Goal: Transaction & Acquisition: Purchase product/service

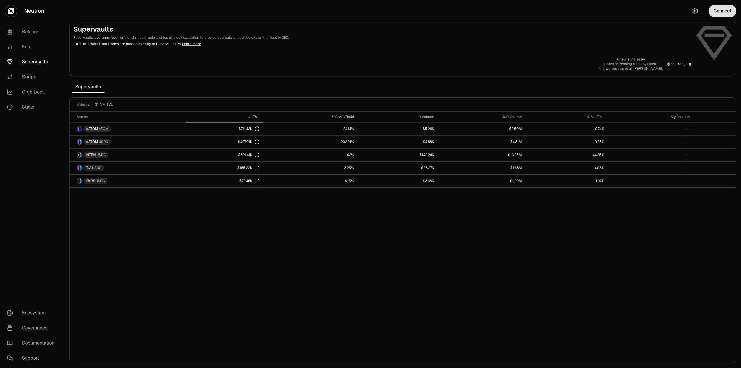
click at [728, 10] on button "Connect" at bounding box center [723, 11] width 28 height 13
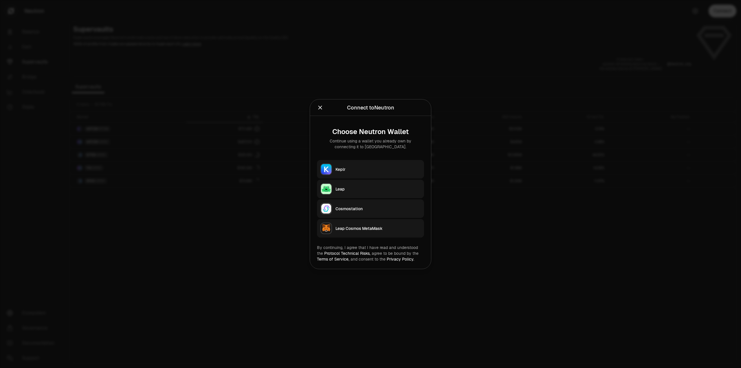
click at [346, 167] on div "Keplr" at bounding box center [377, 169] width 85 height 6
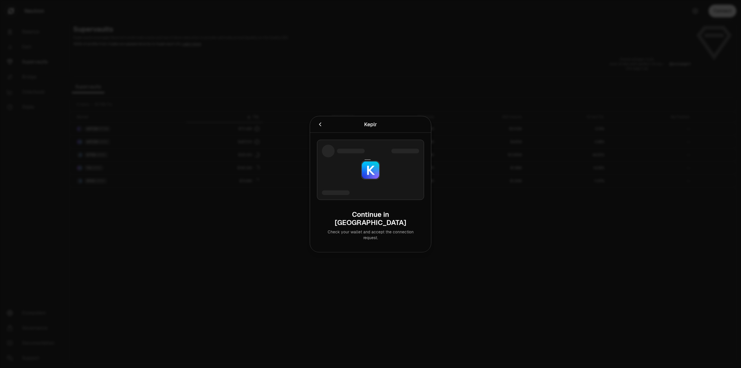
click at [271, 294] on div at bounding box center [370, 184] width 741 height 368
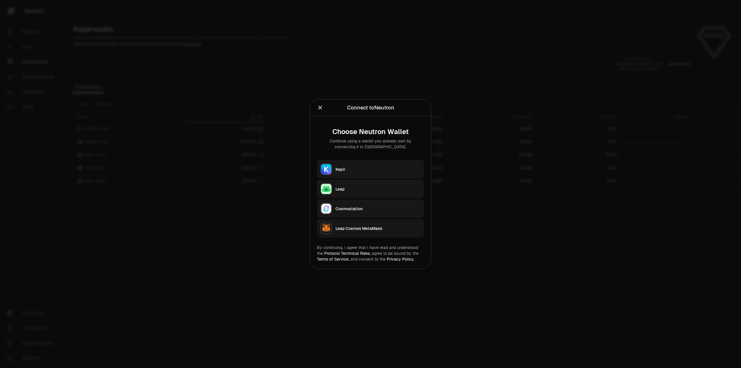
click at [353, 164] on button "Keplr" at bounding box center [370, 169] width 107 height 19
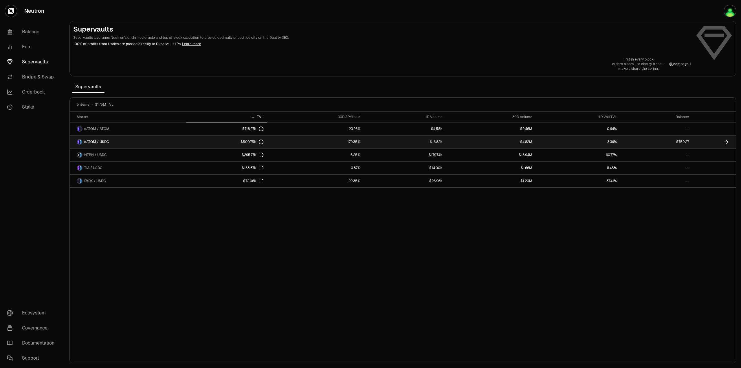
click at [646, 144] on link "$759.27" at bounding box center [656, 141] width 72 height 13
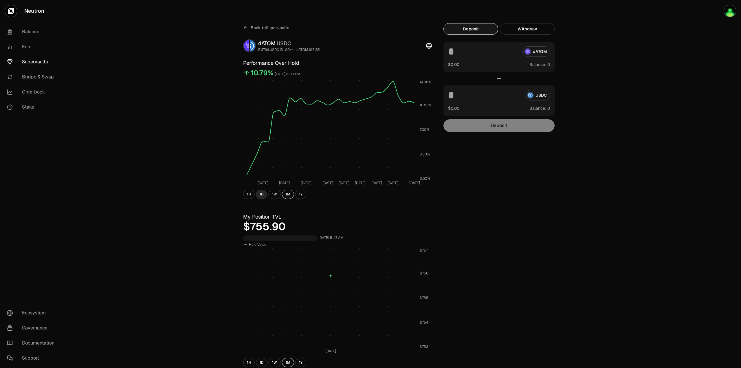
click at [264, 194] on button "1D" at bounding box center [261, 194] width 11 height 9
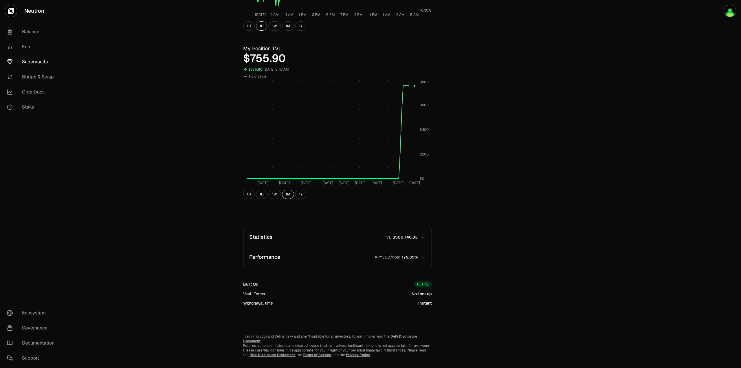
scroll to position [174, 0]
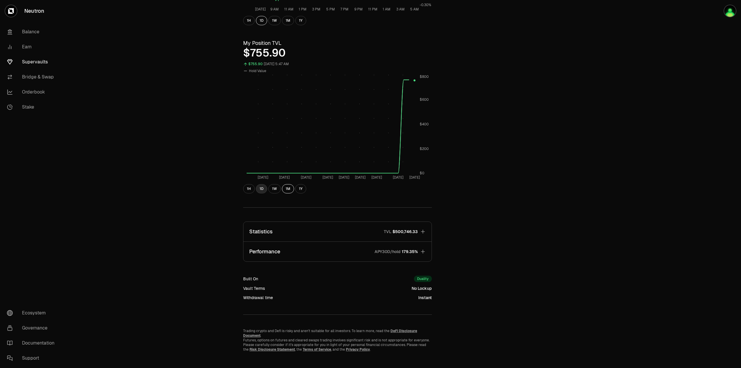
click at [262, 189] on button "1D" at bounding box center [261, 188] width 11 height 9
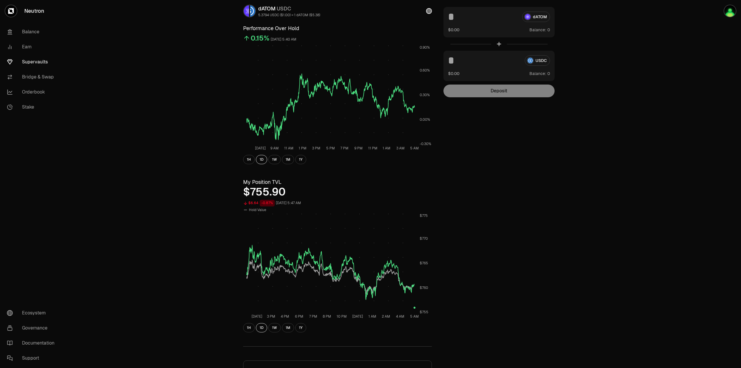
scroll to position [0, 0]
